Goal: Task Accomplishment & Management: Manage account settings

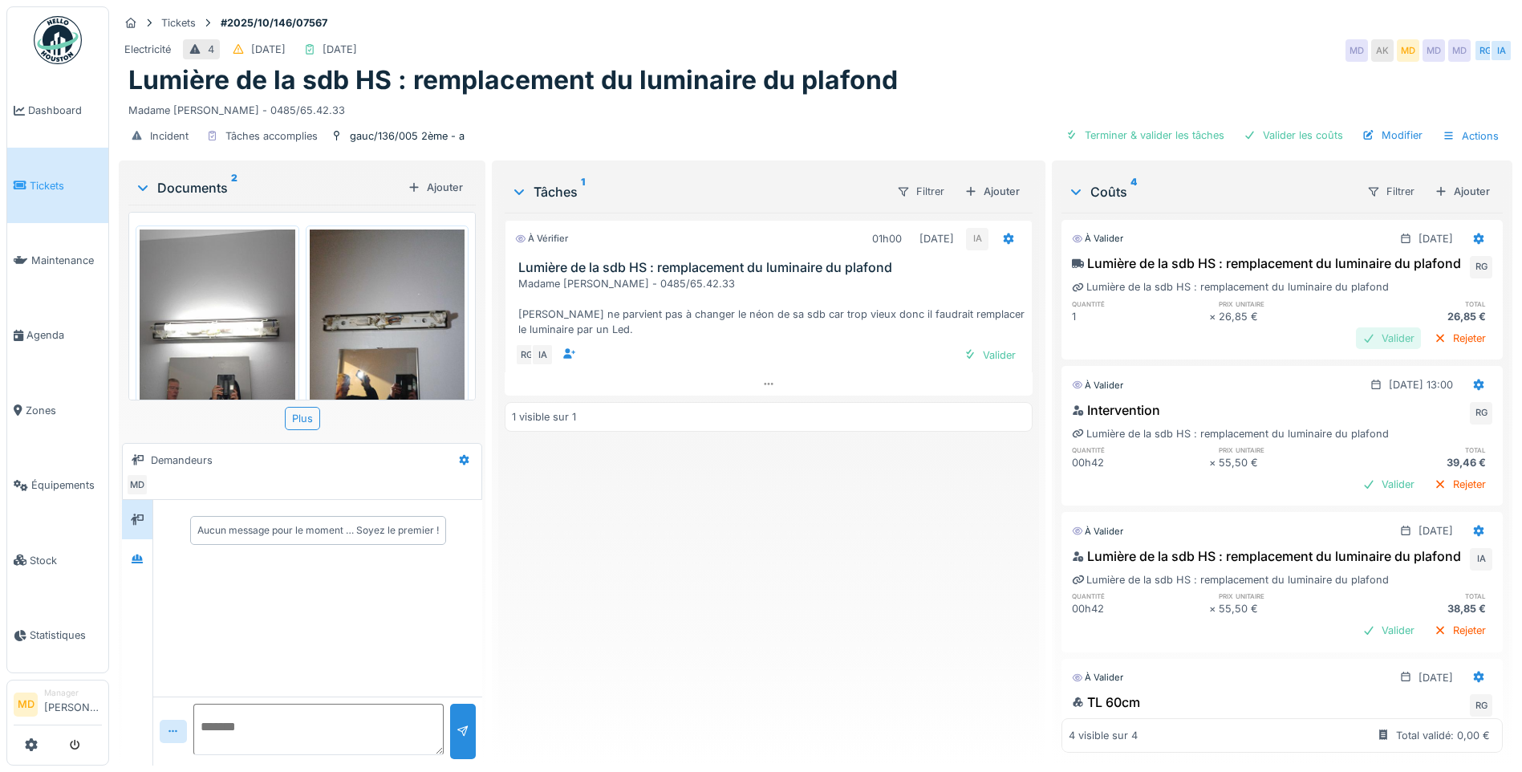
click at [1205, 346] on div at bounding box center [1368, 338] width 13 height 15
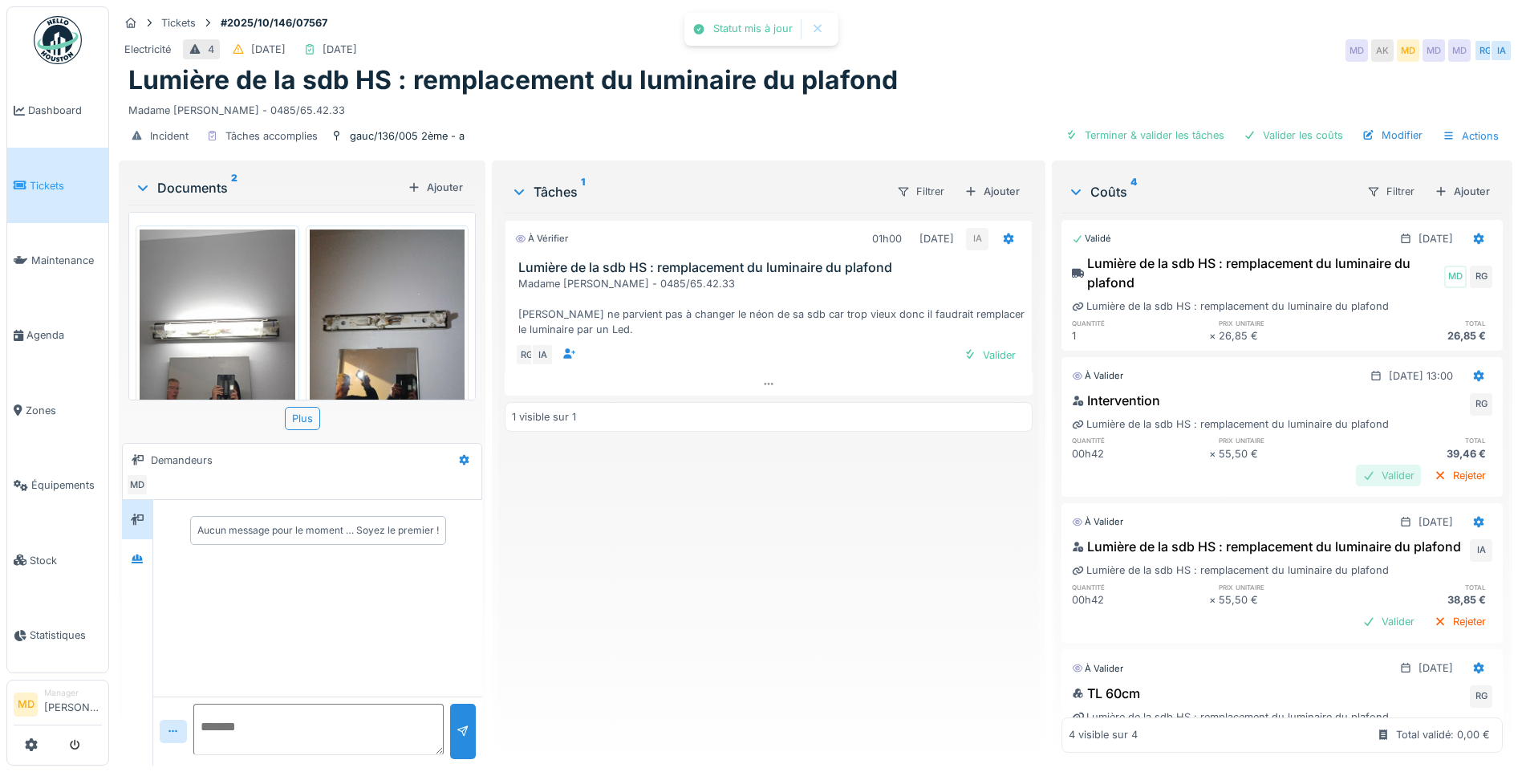
click at [1205, 476] on div "Valider" at bounding box center [1388, 476] width 65 height 22
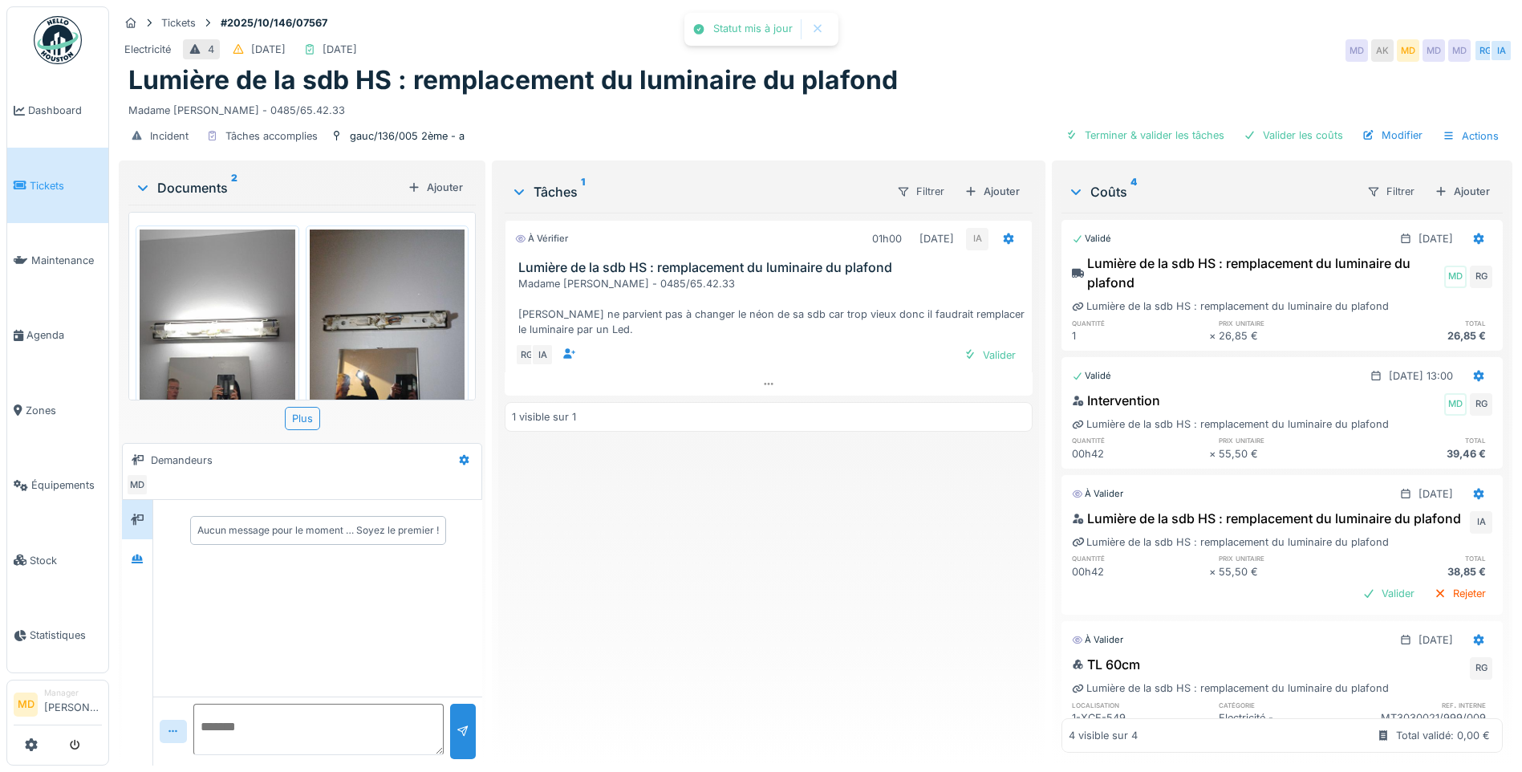
drag, startPoint x: 1346, startPoint y: 476, endPoint x: 1141, endPoint y: 446, distance: 206.8
click at [1141, 446] on div "00h42" at bounding box center [1140, 453] width 136 height 15
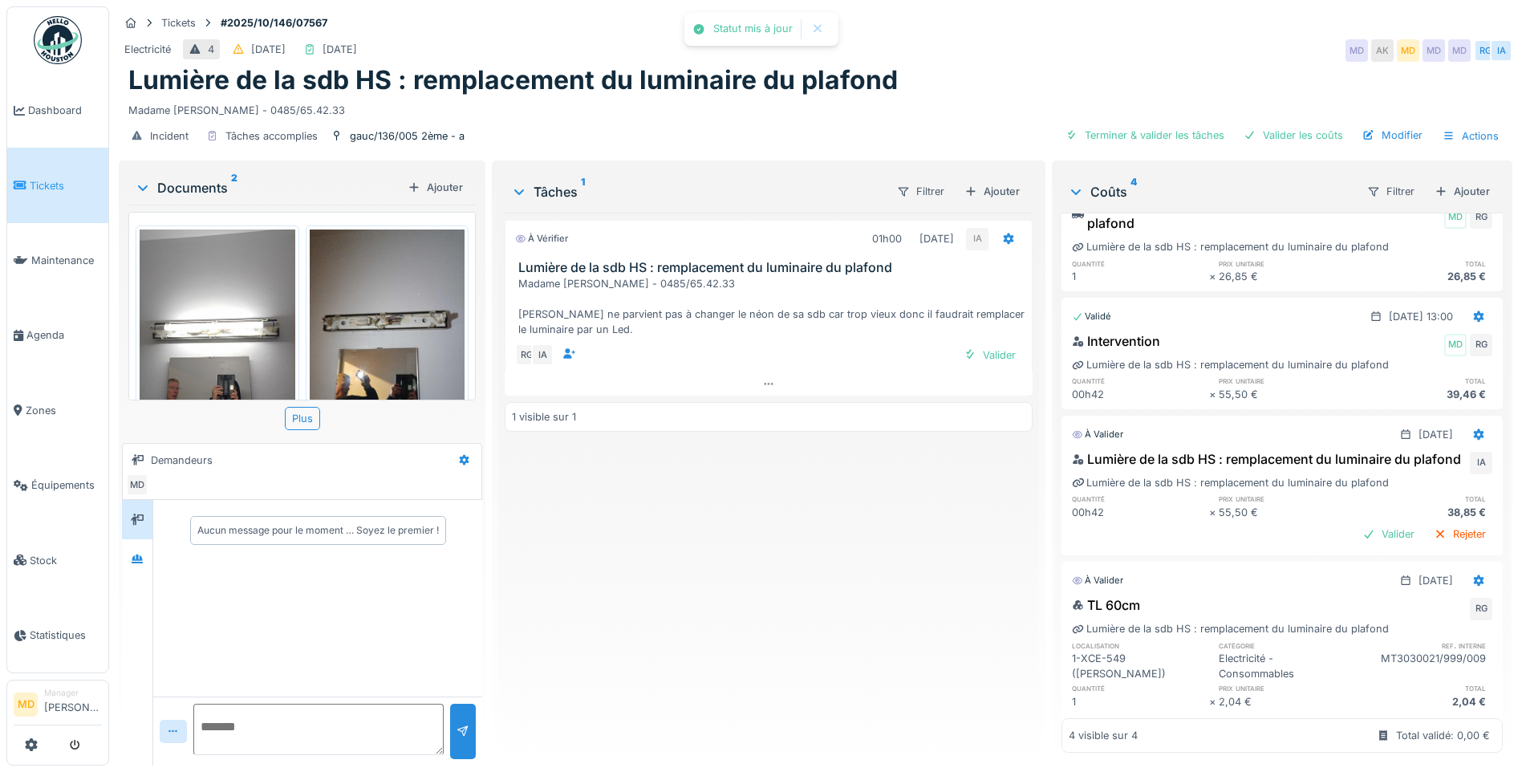
scroll to position [136, 0]
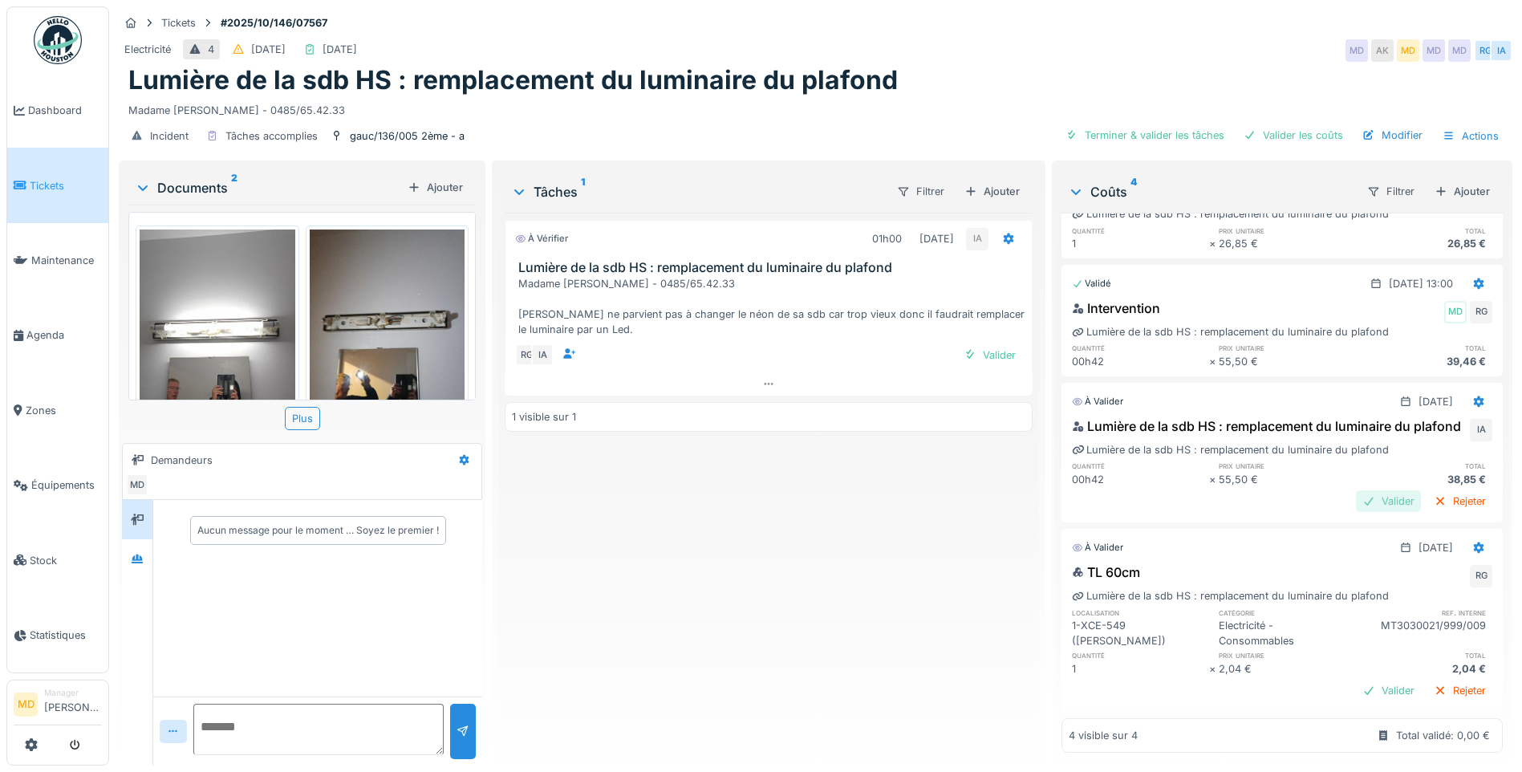
click at [1205, 490] on div "Valider" at bounding box center [1388, 501] width 65 height 22
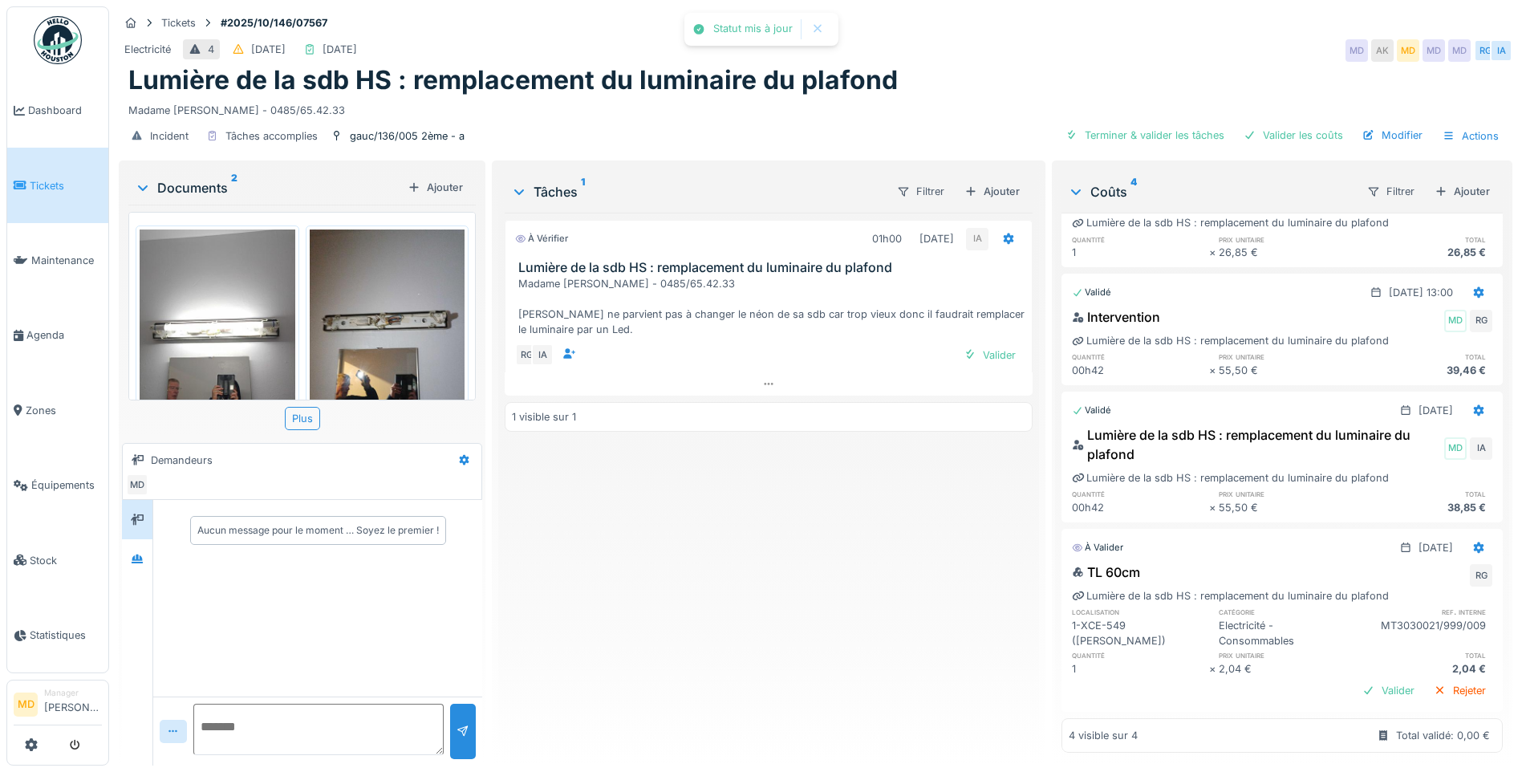
scroll to position [12, 0]
click at [1205, 587] on div "Valider" at bounding box center [1388, 691] width 65 height 22
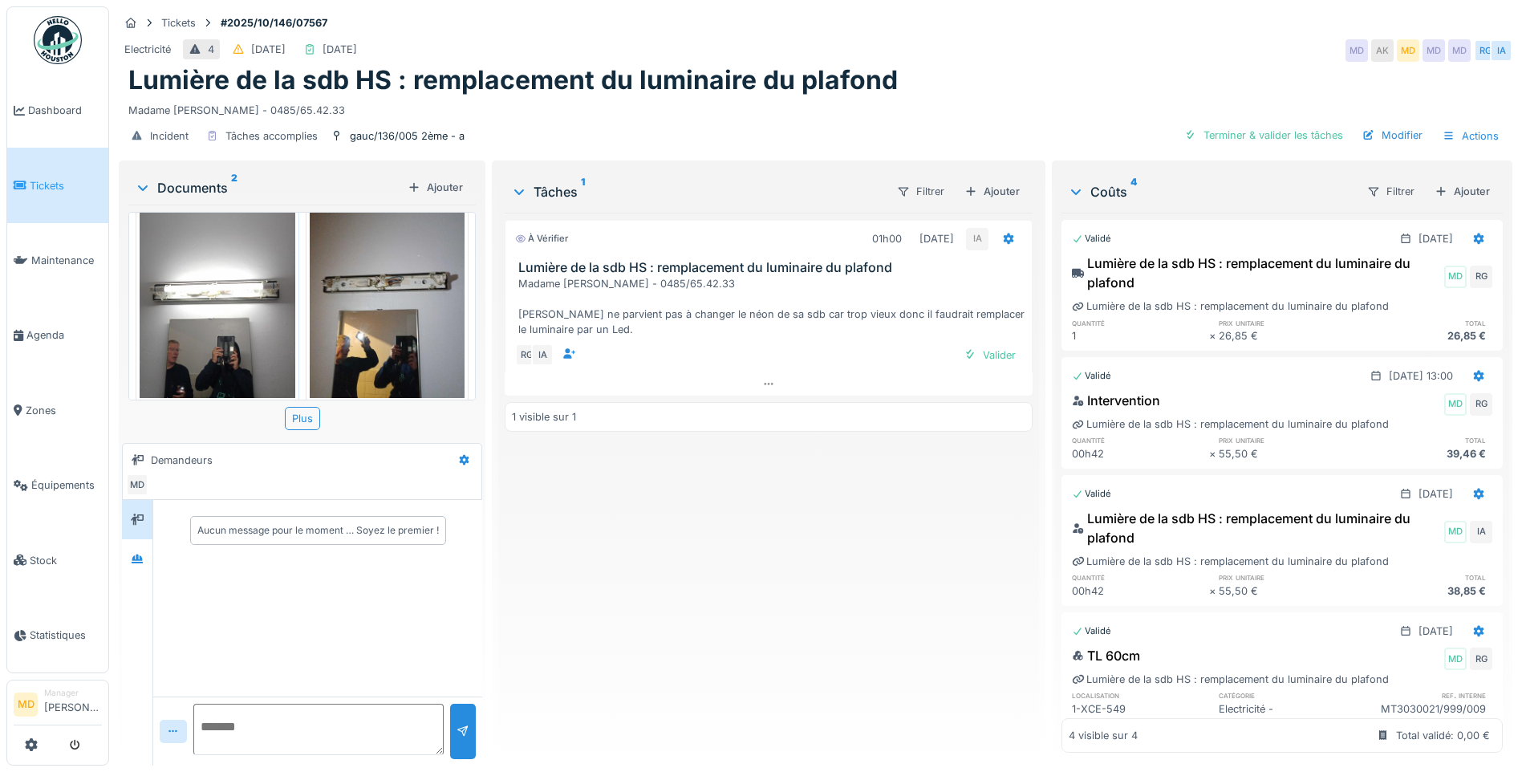
scroll to position [60, 0]
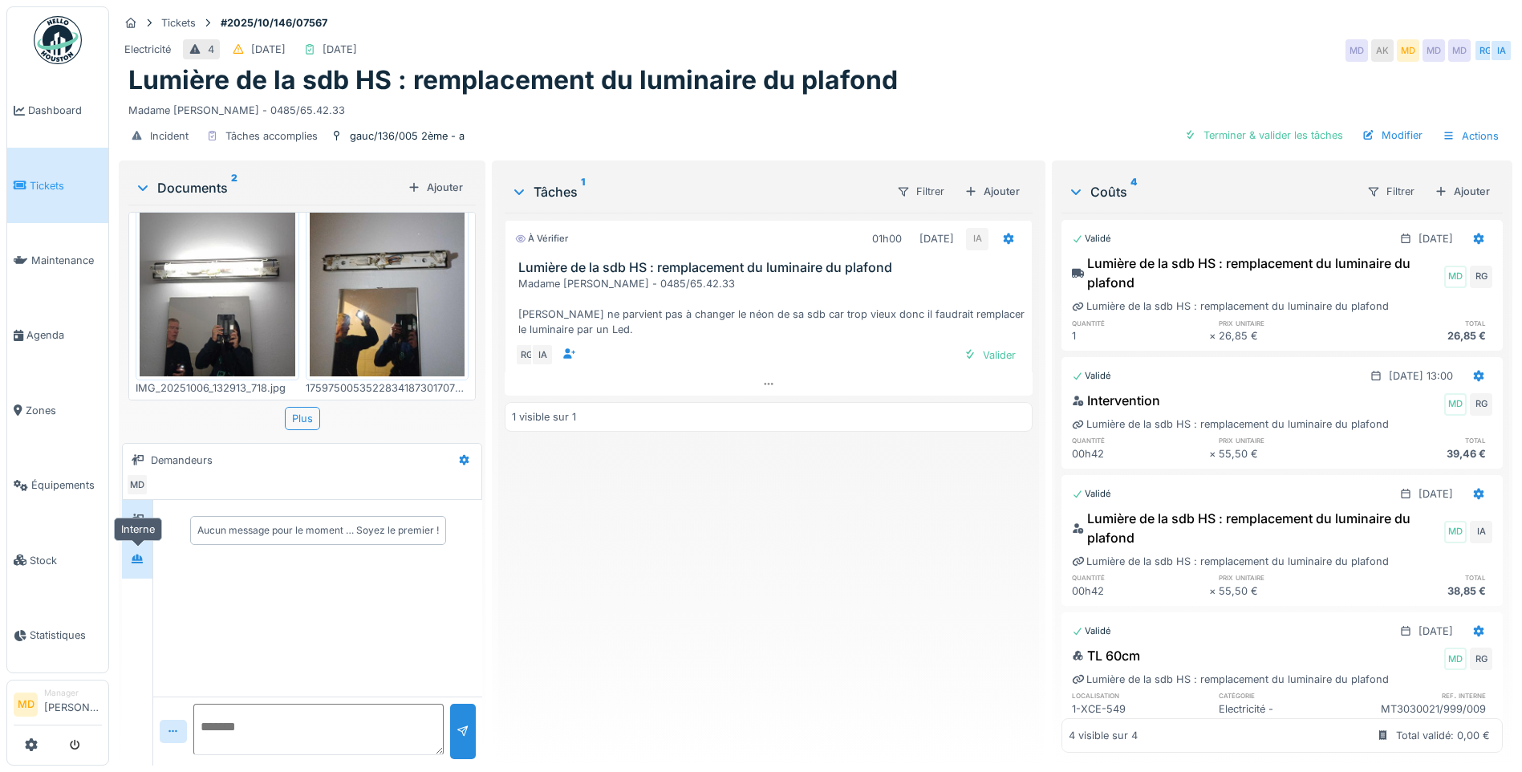
click at [144, 563] on div at bounding box center [137, 559] width 24 height 20
click at [127, 525] on div at bounding box center [137, 520] width 24 height 20
click at [134, 554] on icon at bounding box center [137, 558] width 11 height 9
click at [217, 263] on img at bounding box center [218, 272] width 156 height 207
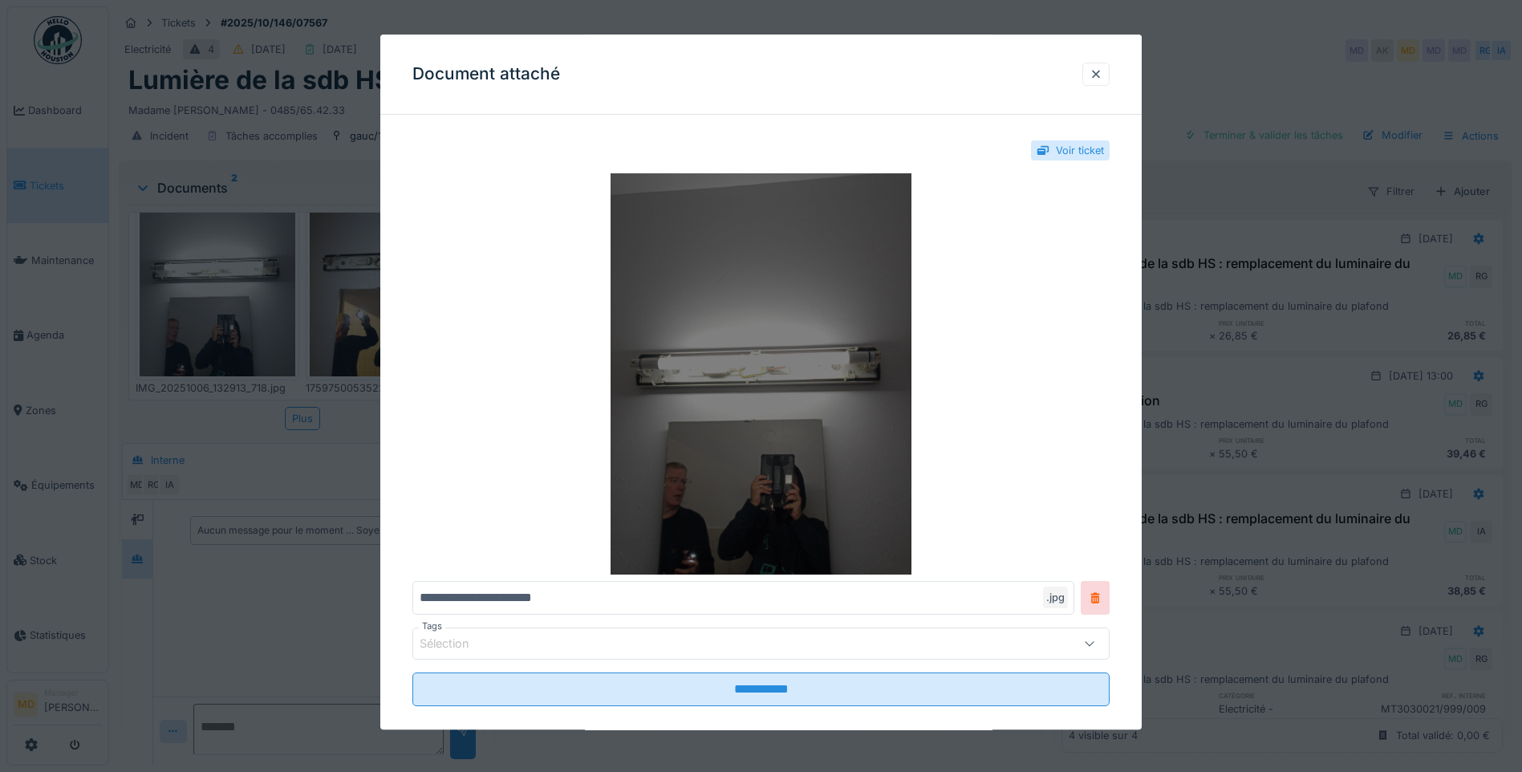
click at [693, 339] on img at bounding box center [760, 373] width 697 height 401
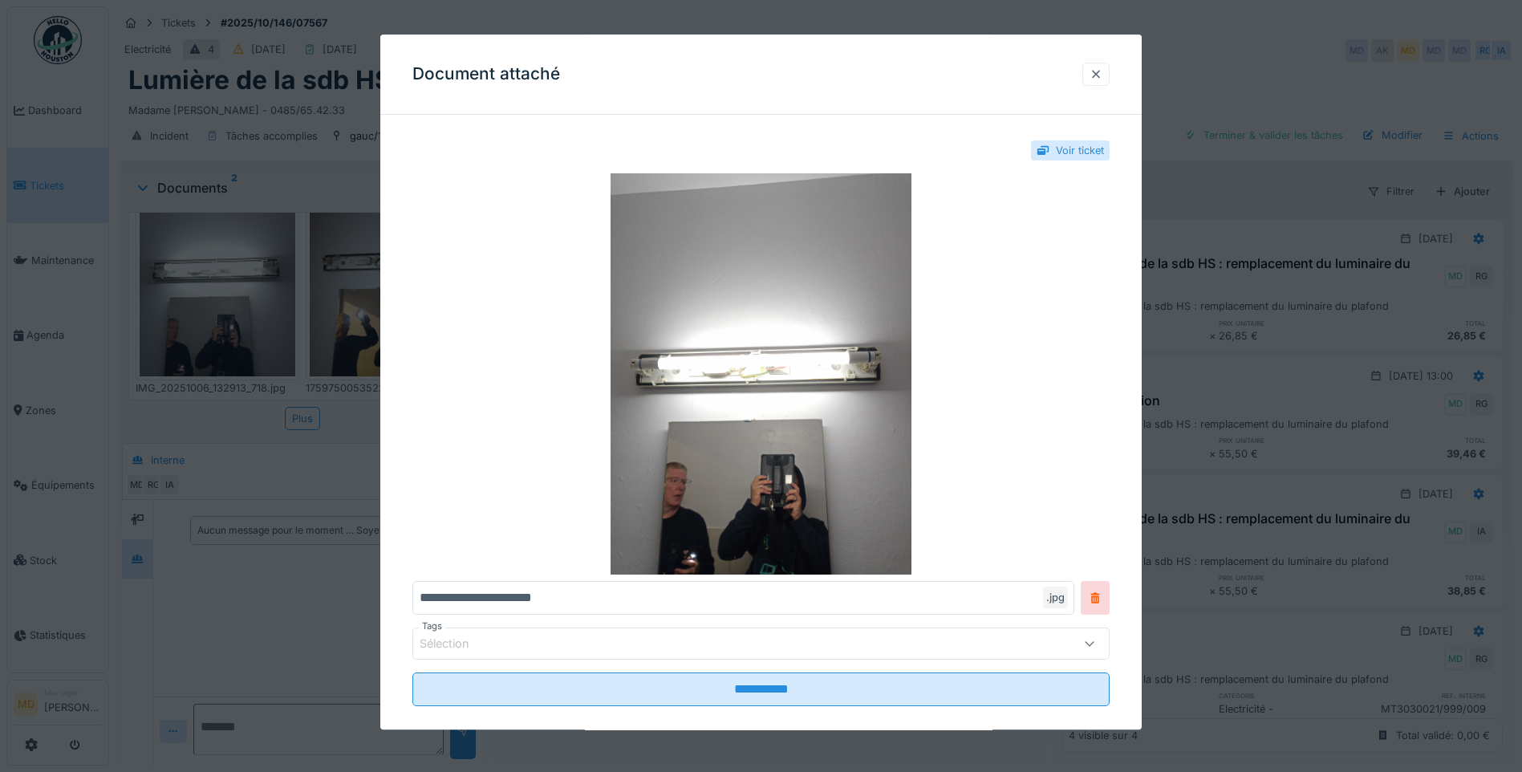
click at [1100, 69] on div at bounding box center [1096, 74] width 13 height 15
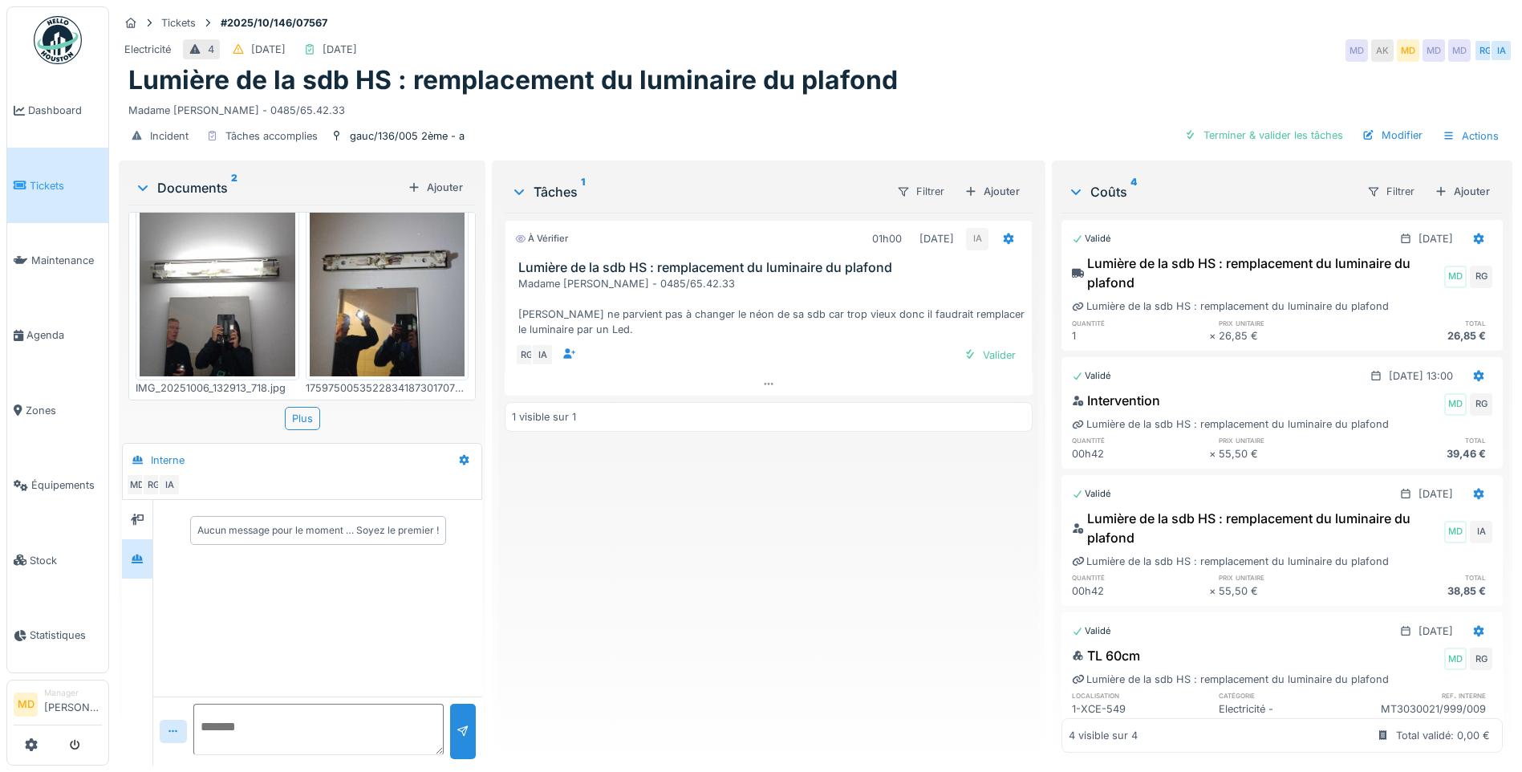
click at [343, 310] on img at bounding box center [388, 272] width 156 height 207
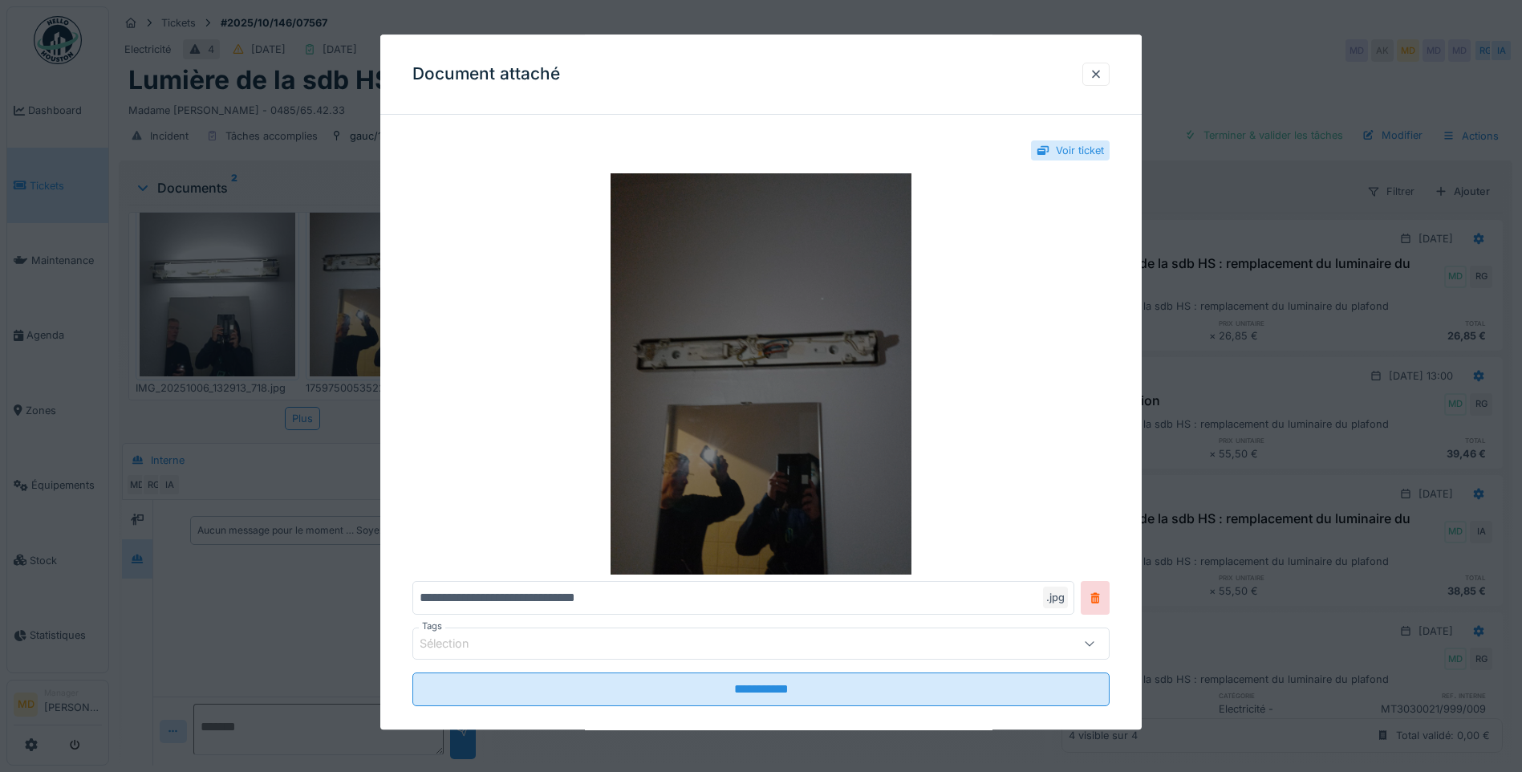
click at [801, 387] on img at bounding box center [760, 373] width 697 height 401
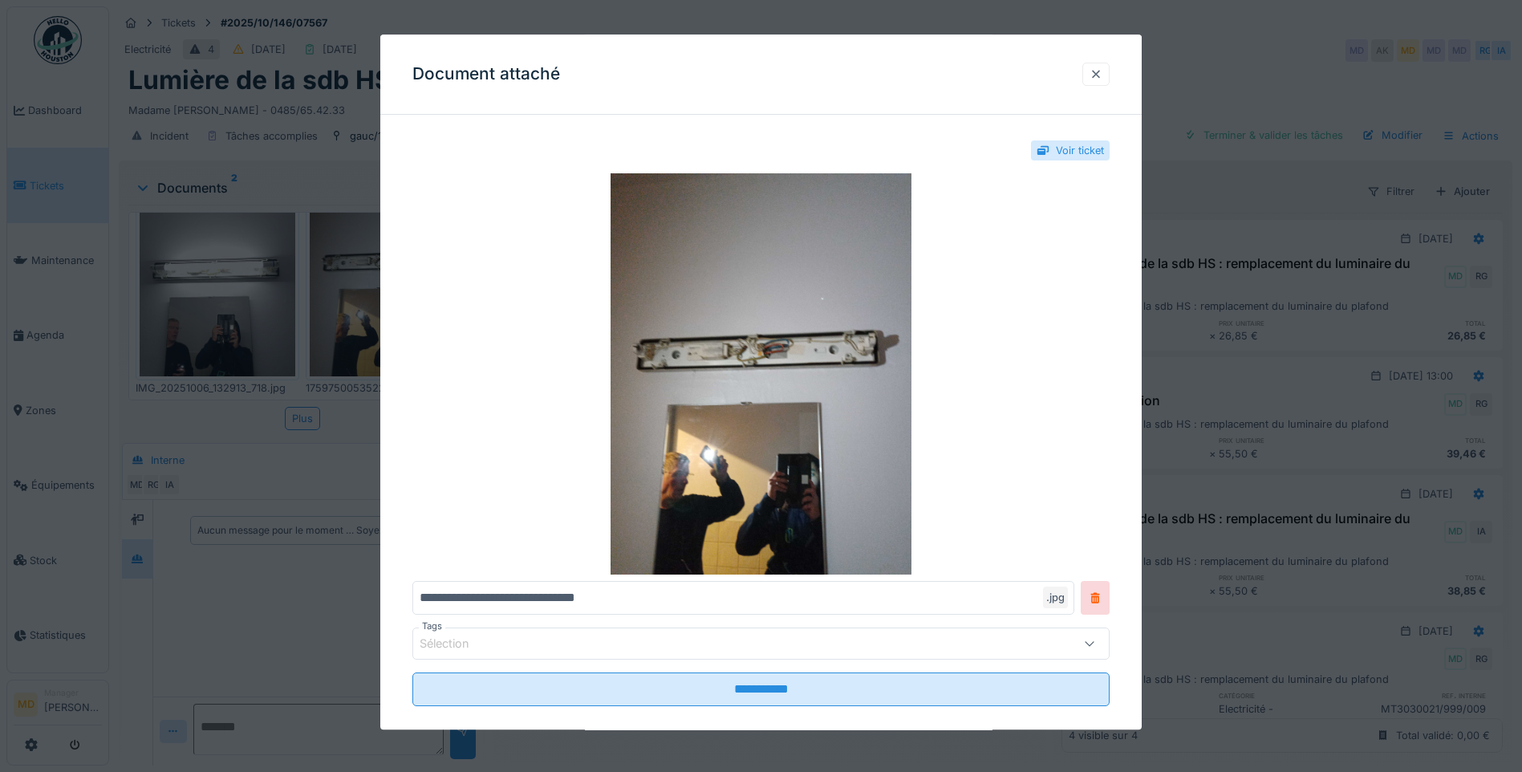
click at [1103, 68] on div at bounding box center [1096, 74] width 13 height 15
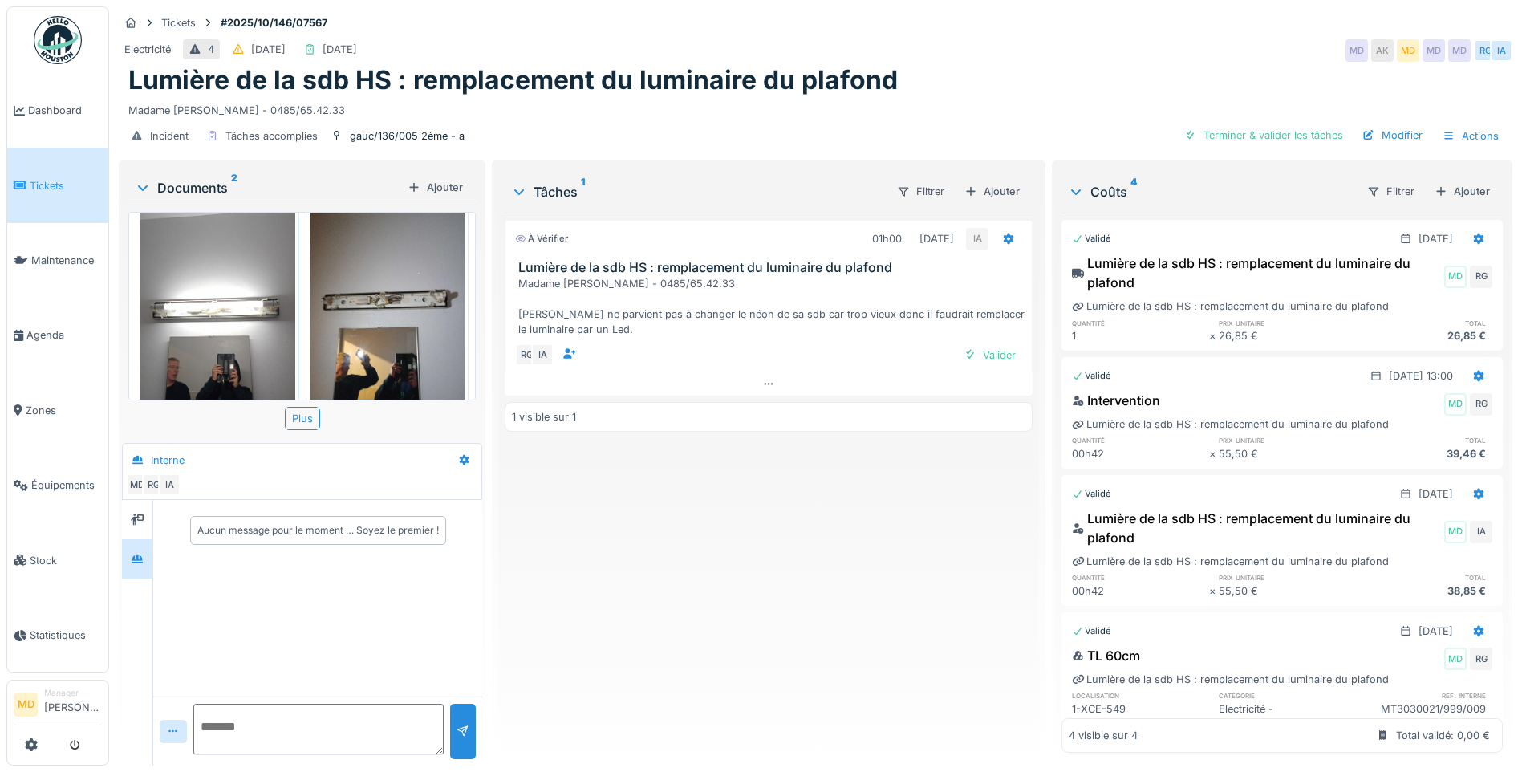
scroll to position [0, 0]
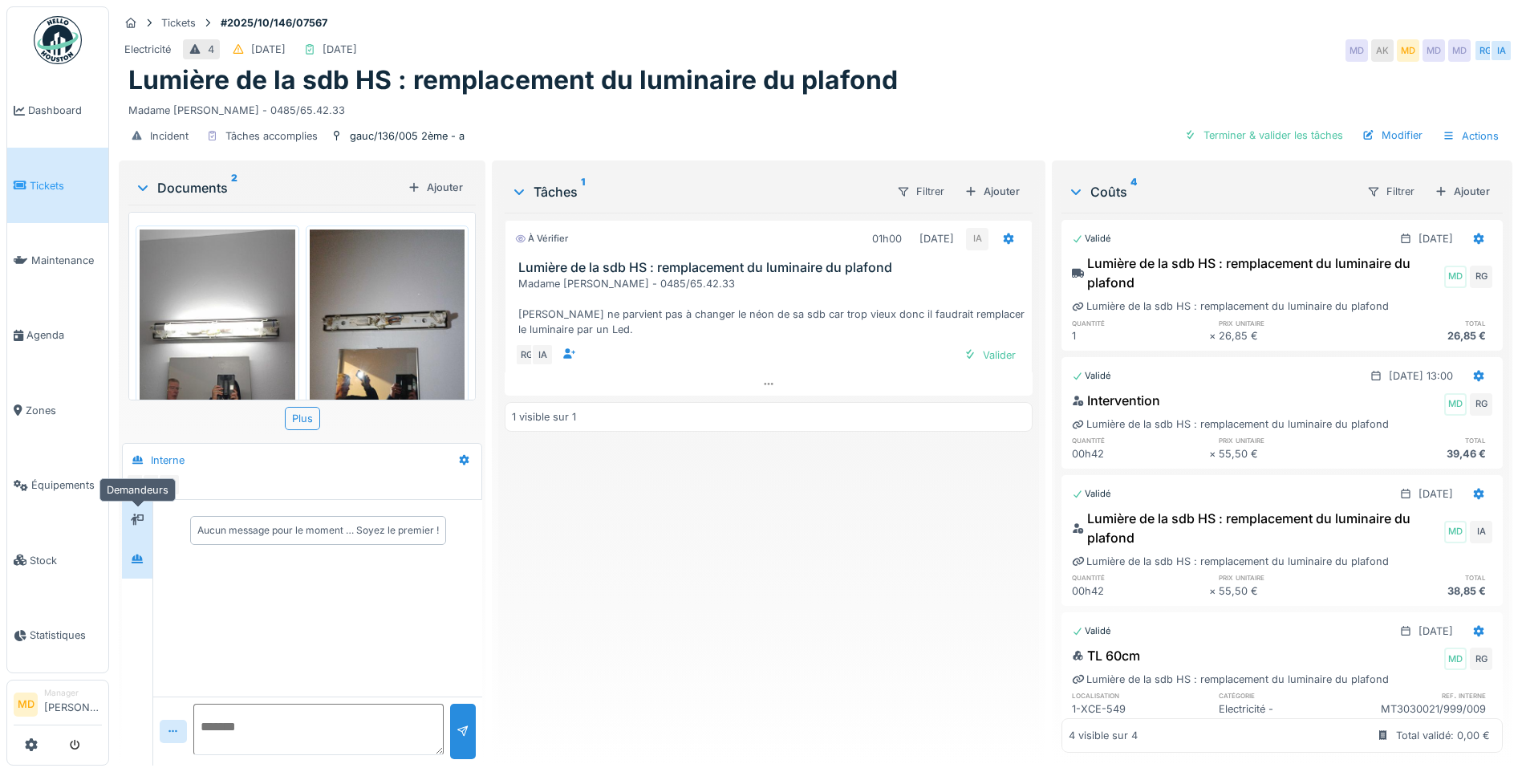
click at [139, 514] on icon at bounding box center [137, 519] width 13 height 10
click at [140, 554] on div at bounding box center [137, 558] width 13 height 15
click at [983, 345] on div "Valider" at bounding box center [989, 355] width 65 height 22
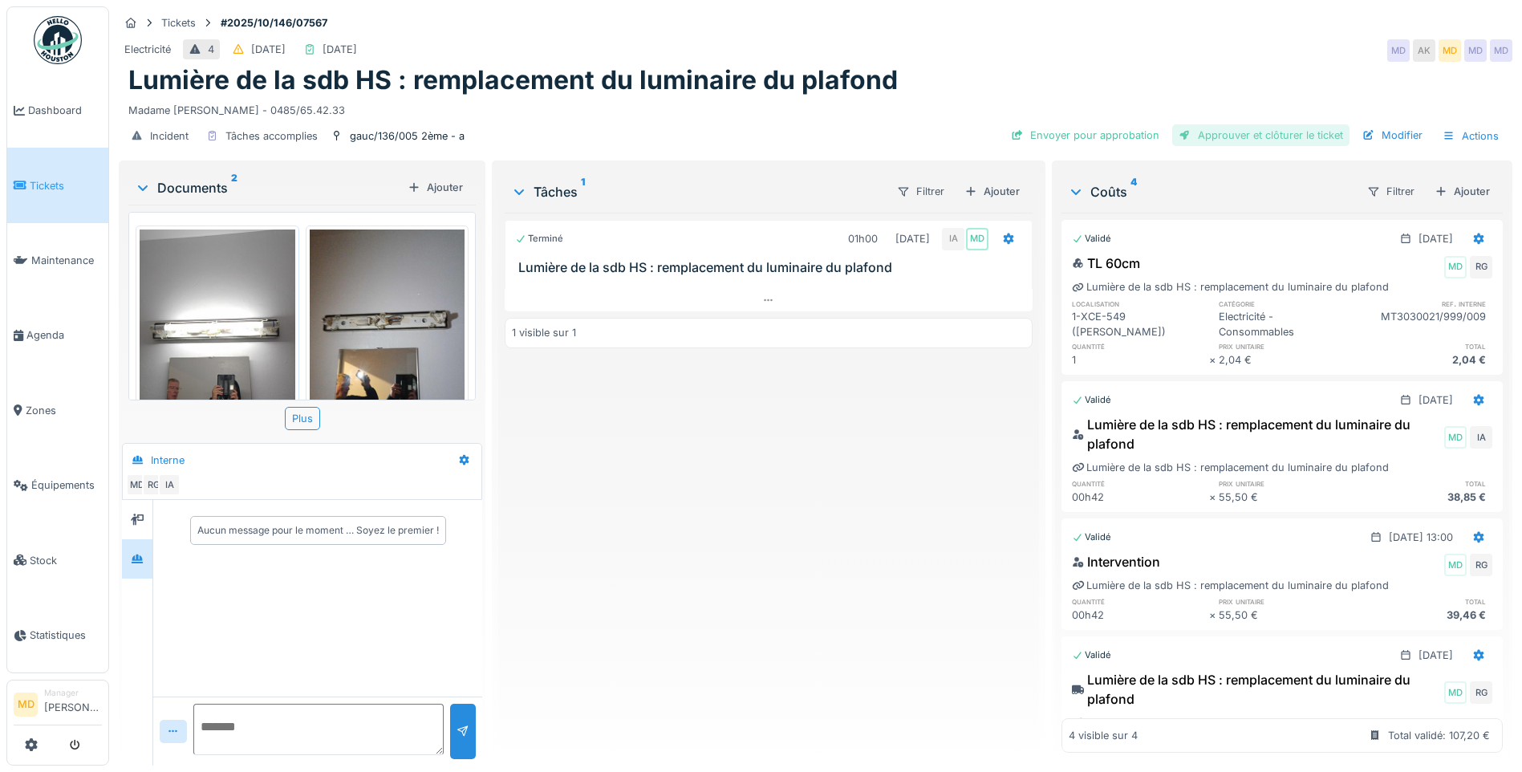
click at [1187, 124] on div "Approuver et clôturer le ticket" at bounding box center [1260, 135] width 177 height 22
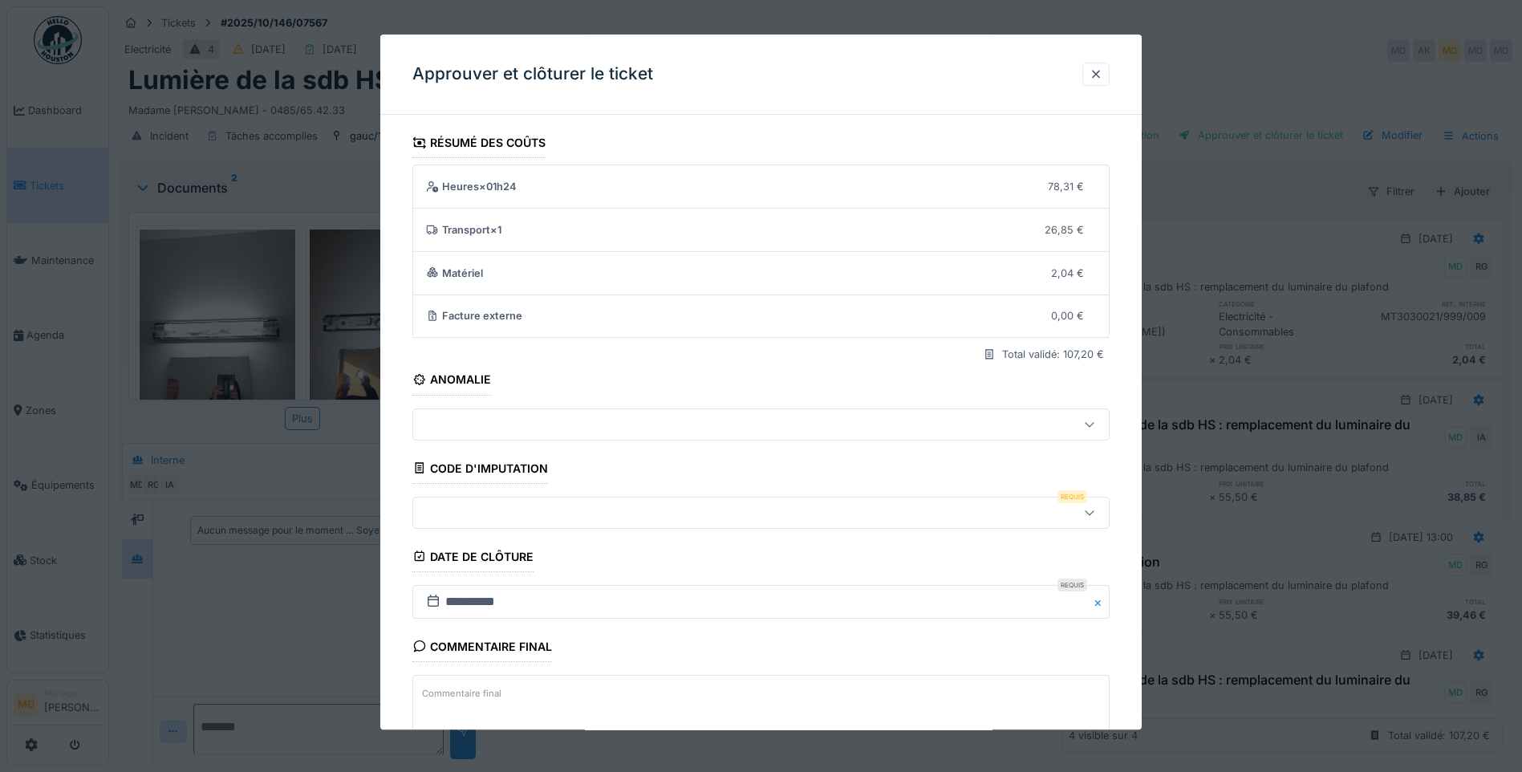
click at [498, 523] on div at bounding box center [760, 513] width 697 height 32
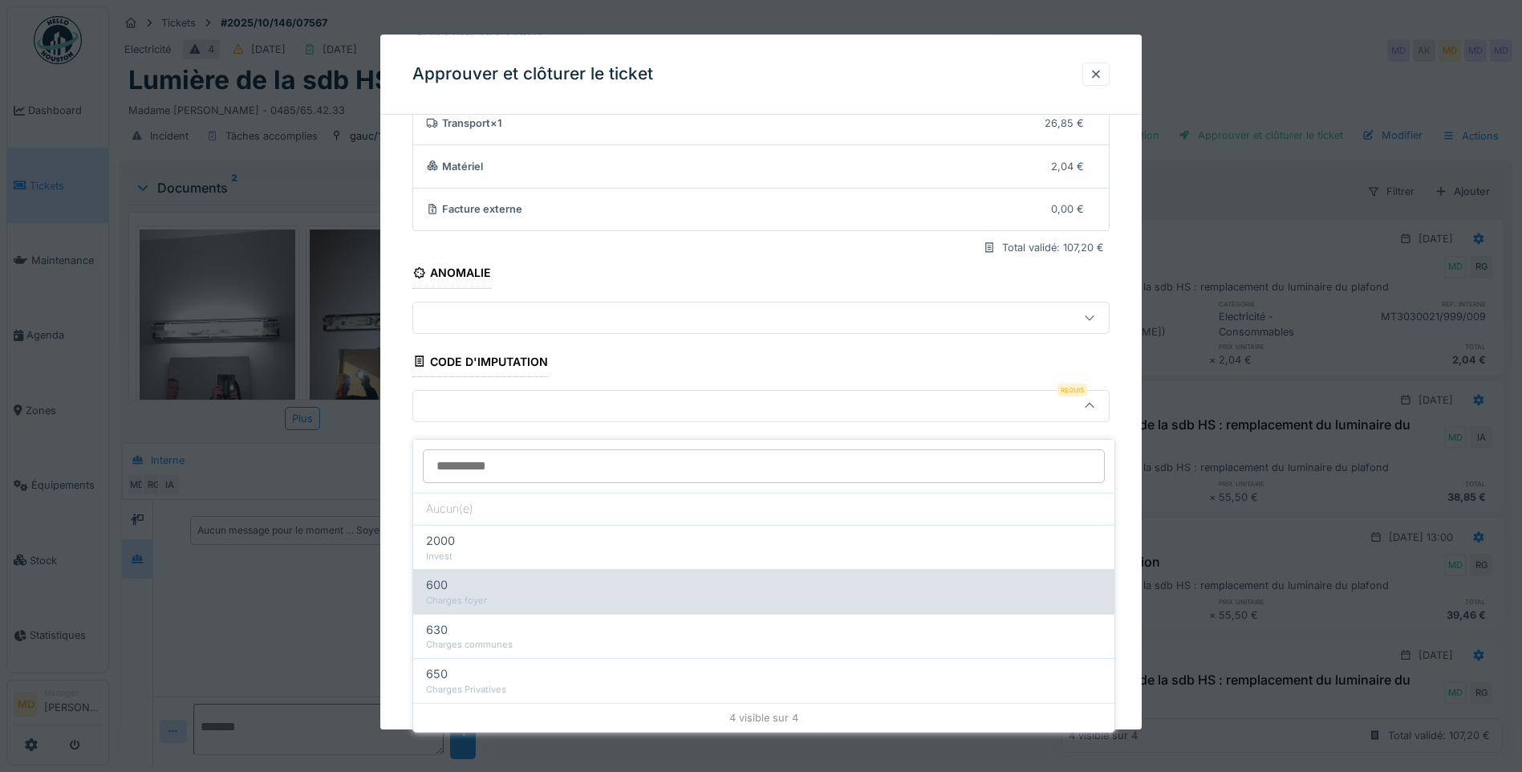
click at [502, 587] on div "Charges foyer" at bounding box center [764, 601] width 676 height 14
type input "***"
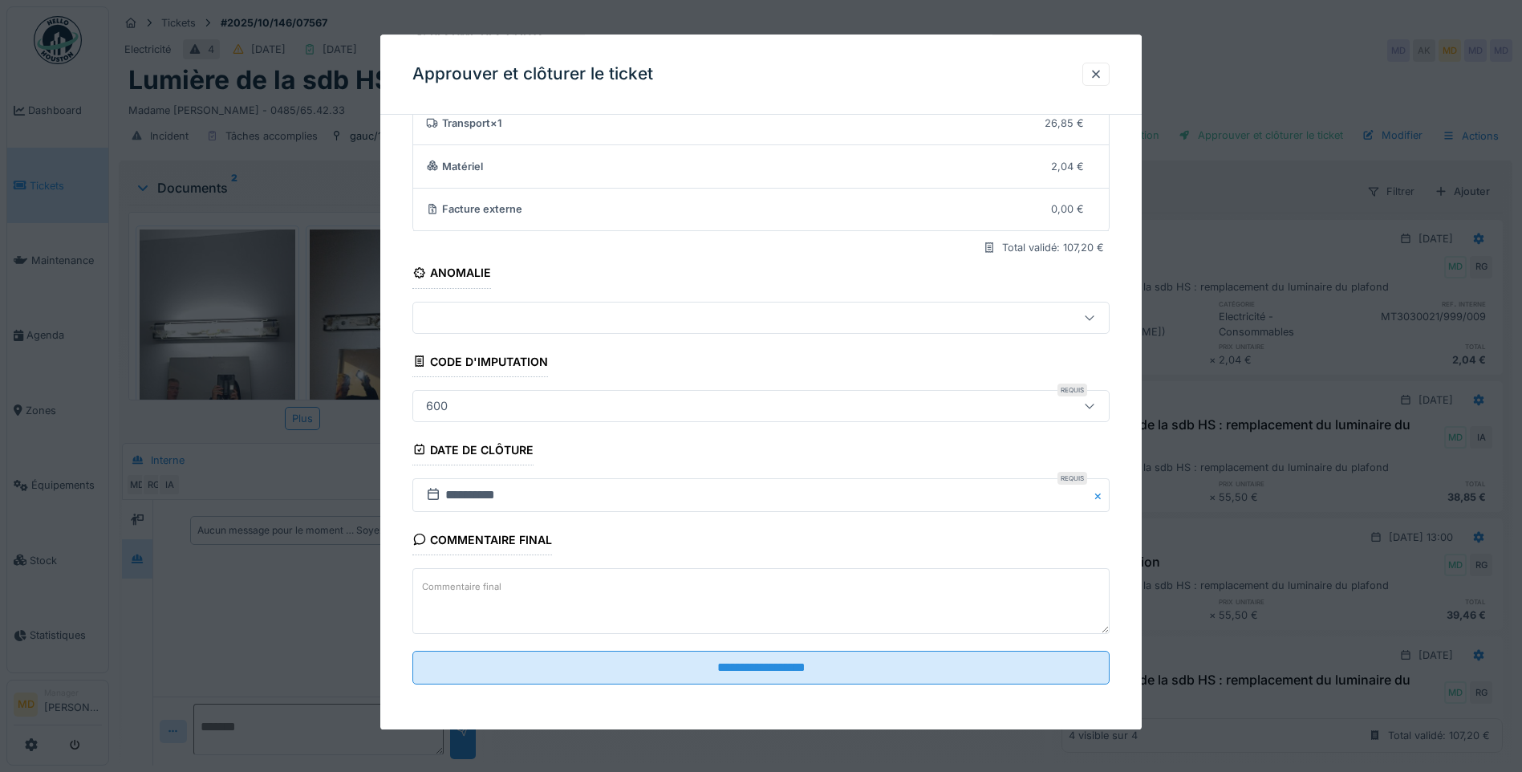
click at [725, 587] on fieldset "**********" at bounding box center [760, 359] width 697 height 676
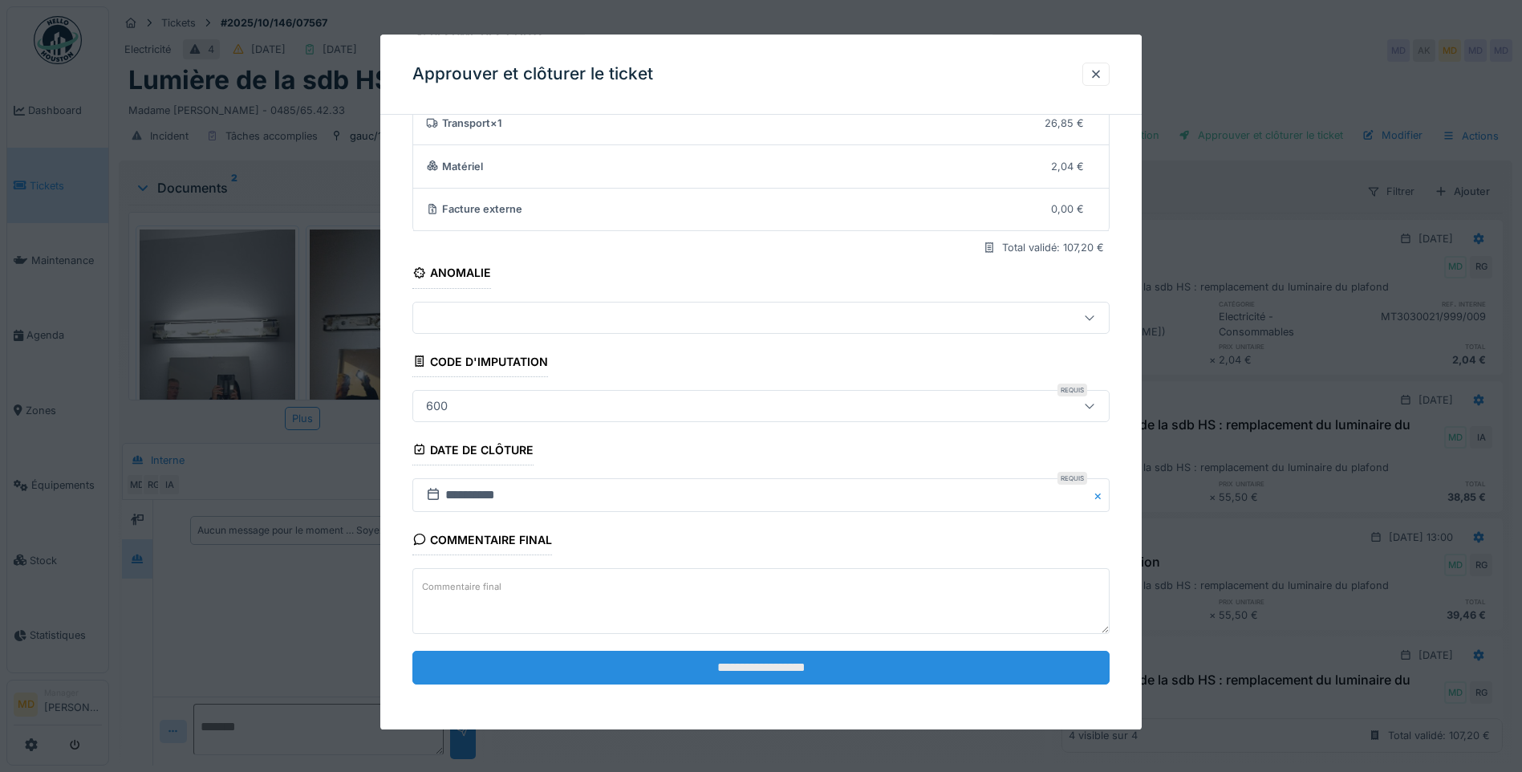
click at [725, 587] on input "**********" at bounding box center [760, 668] width 697 height 34
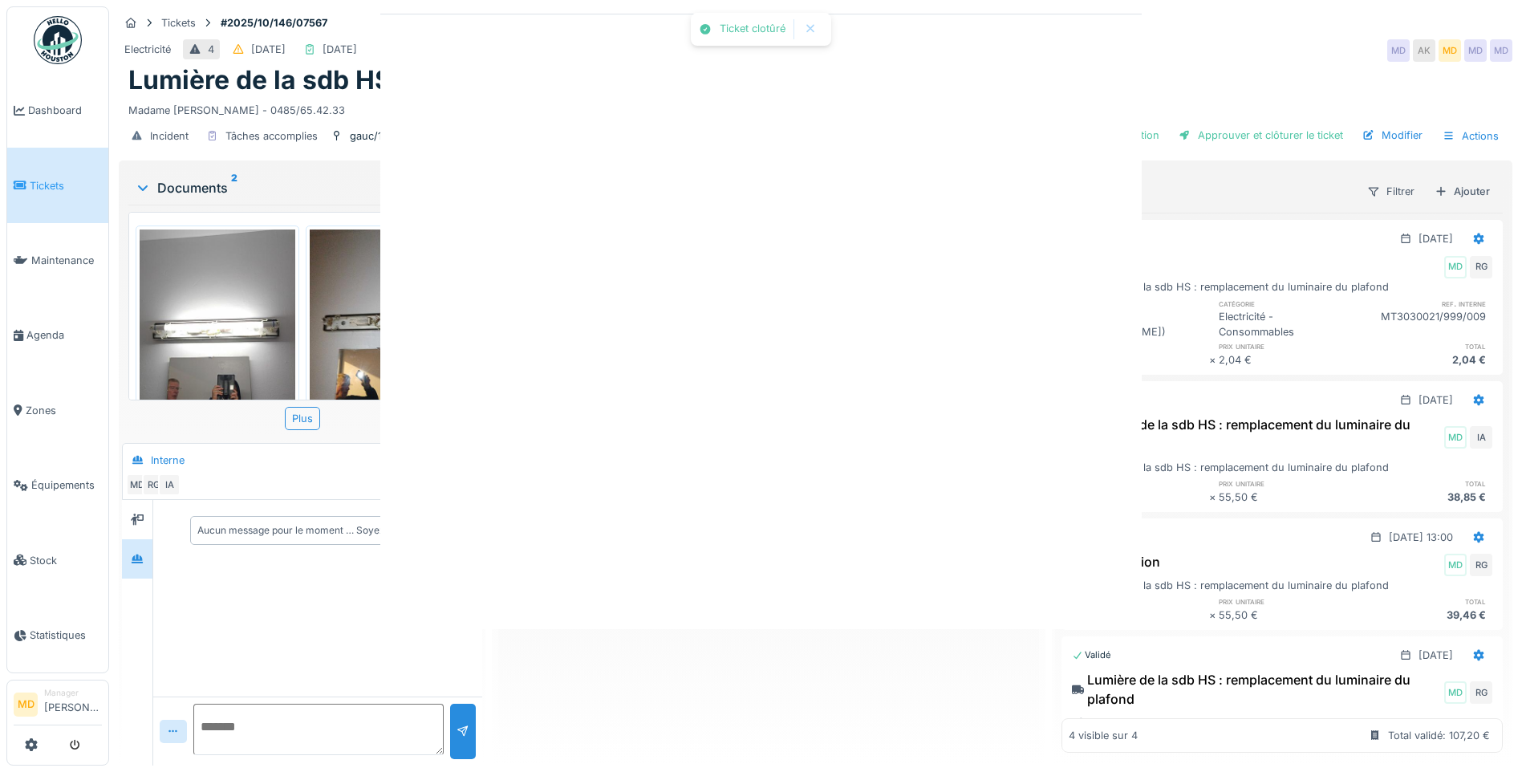
scroll to position [0, 0]
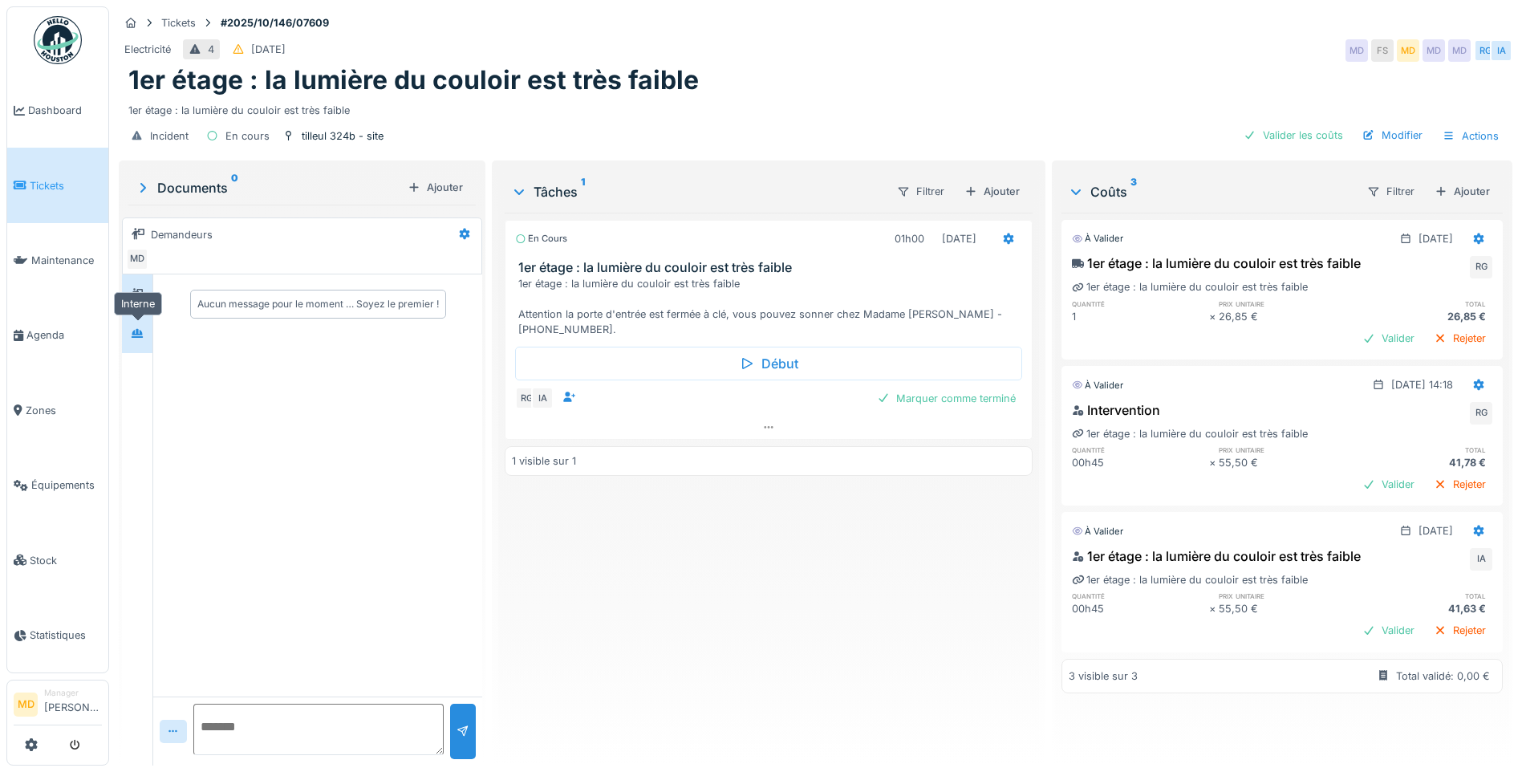
click at [148, 331] on div at bounding box center [137, 333] width 24 height 20
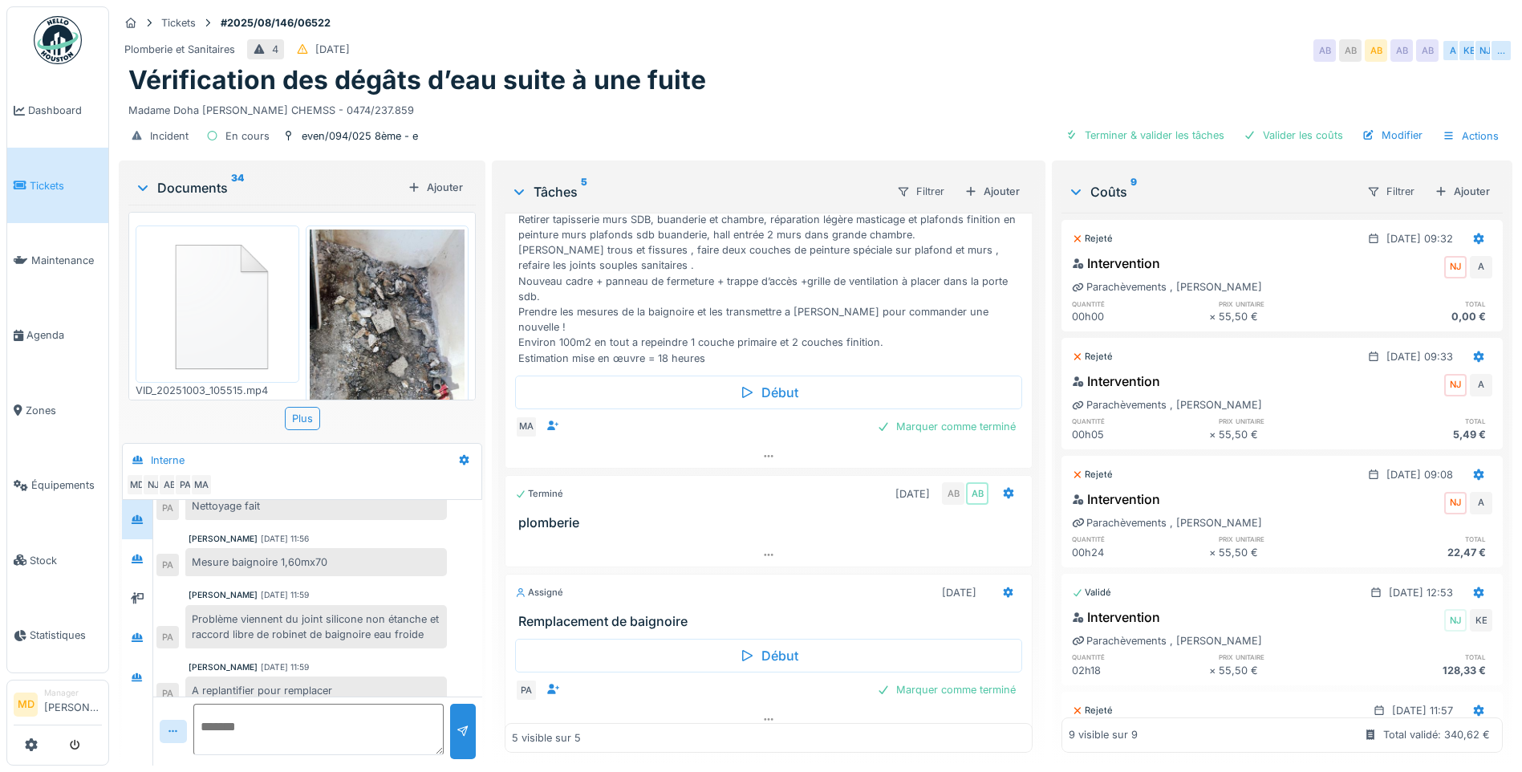
scroll to position [12, 0]
click at [762, 714] on icon at bounding box center [768, 719] width 13 height 10
